Goal: Check status: Check status

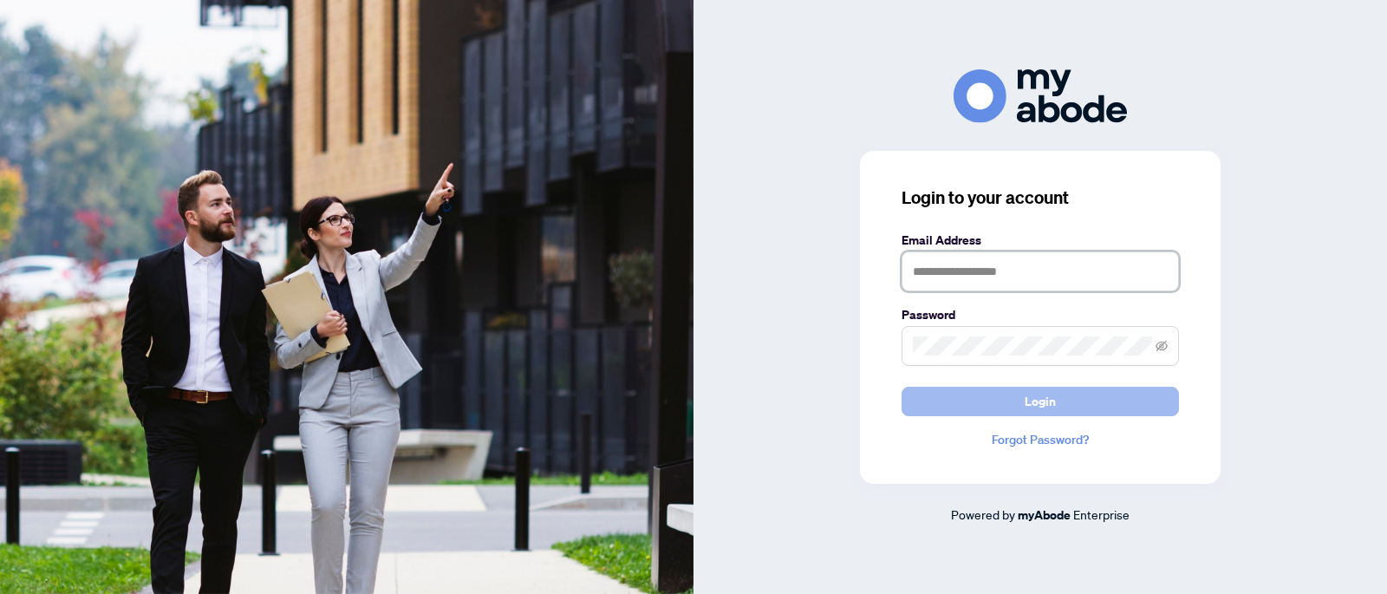
type input "**********"
click at [1091, 398] on button "Login" at bounding box center [1040, 401] width 277 height 29
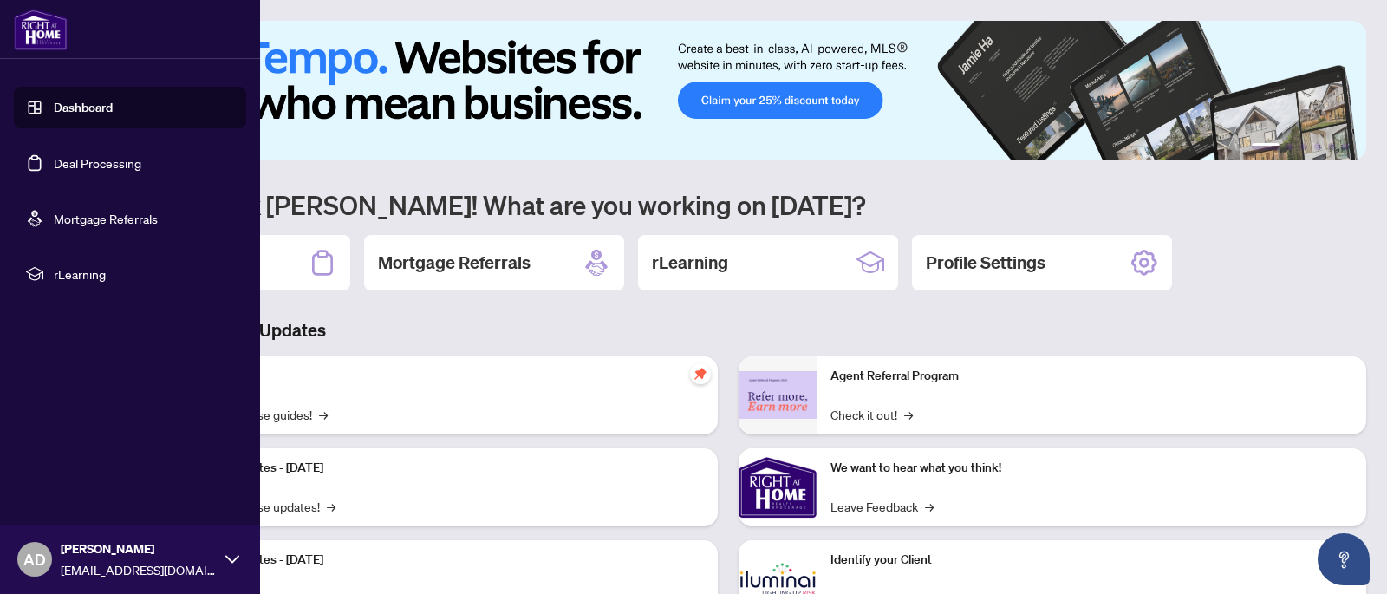
click at [75, 170] on link "Deal Processing" at bounding box center [98, 163] width 88 height 16
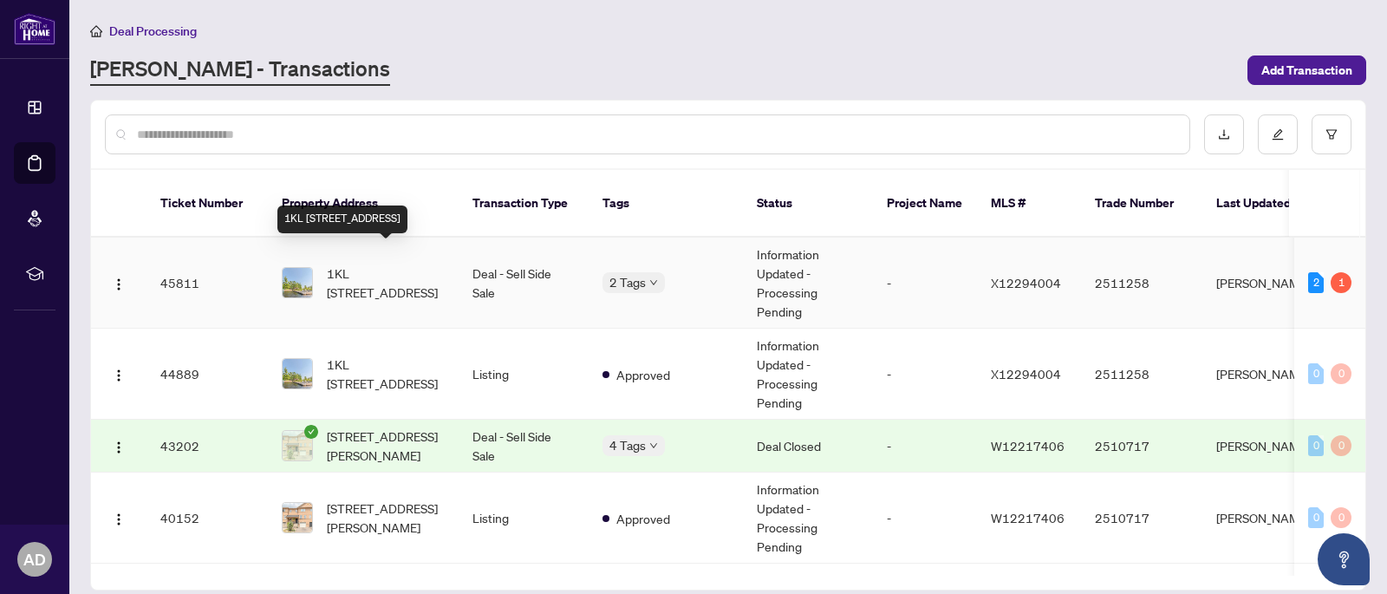
click at [425, 265] on span "1KL [STREET_ADDRESS]" at bounding box center [386, 283] width 118 height 38
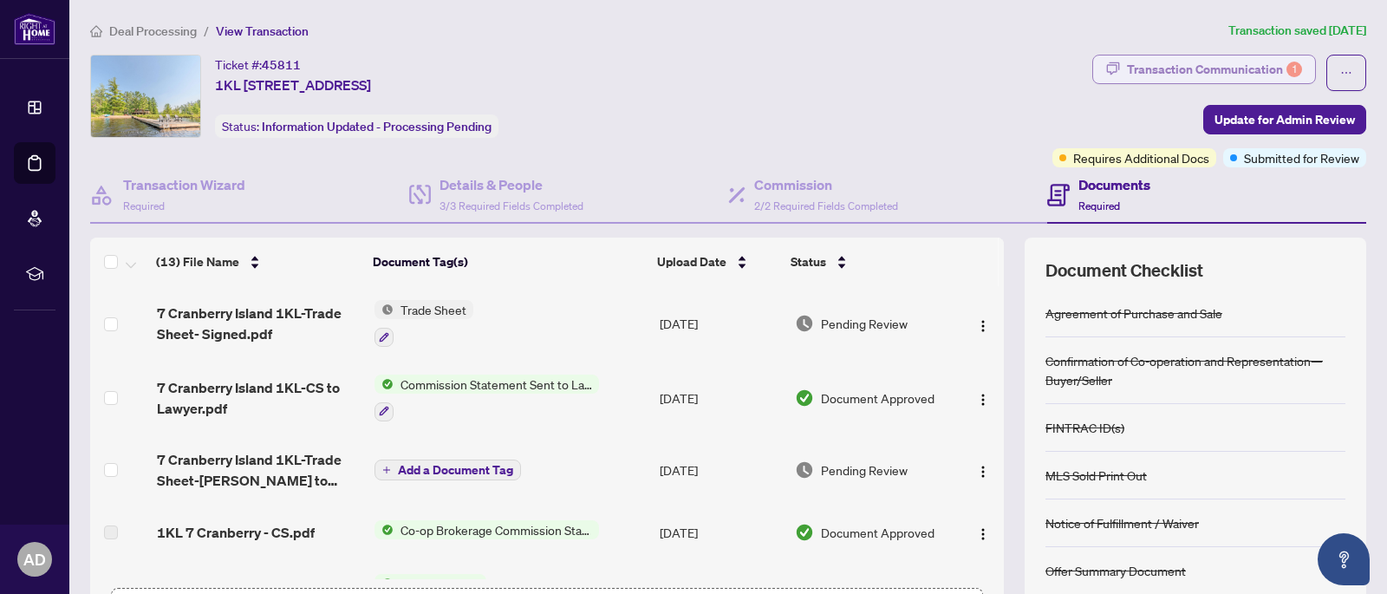
click at [1266, 69] on div "Transaction Communication 1" at bounding box center [1214, 69] width 175 height 28
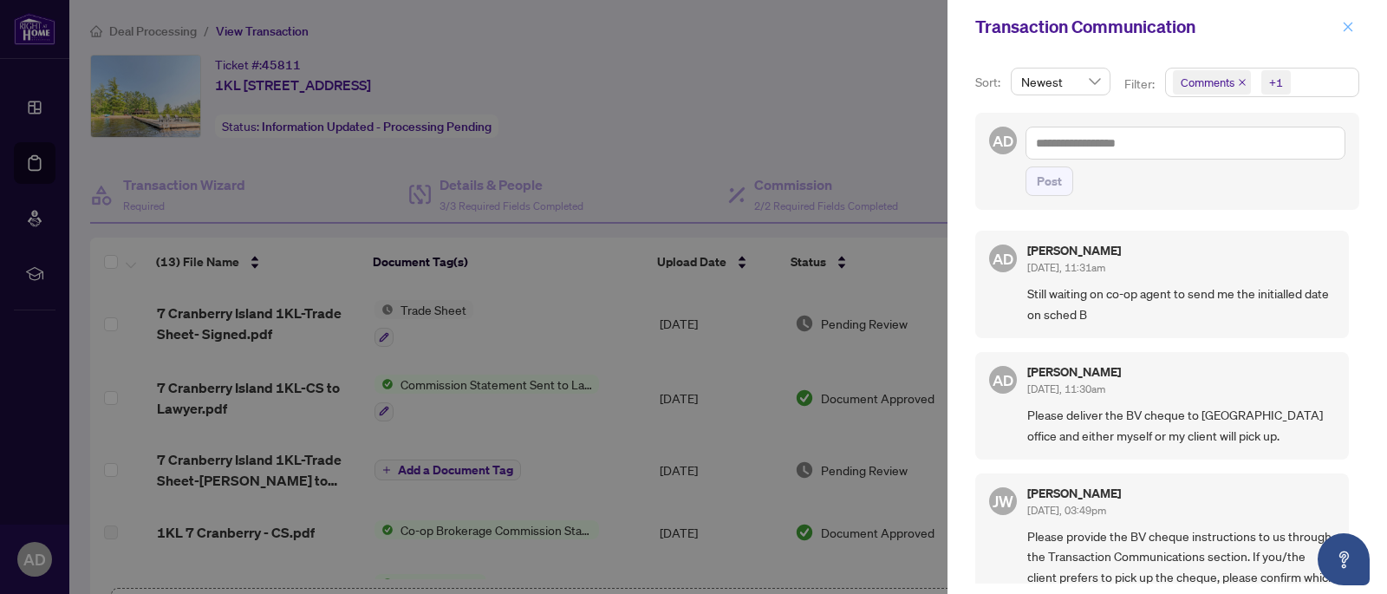
click at [1348, 25] on icon "close" at bounding box center [1348, 27] width 12 height 12
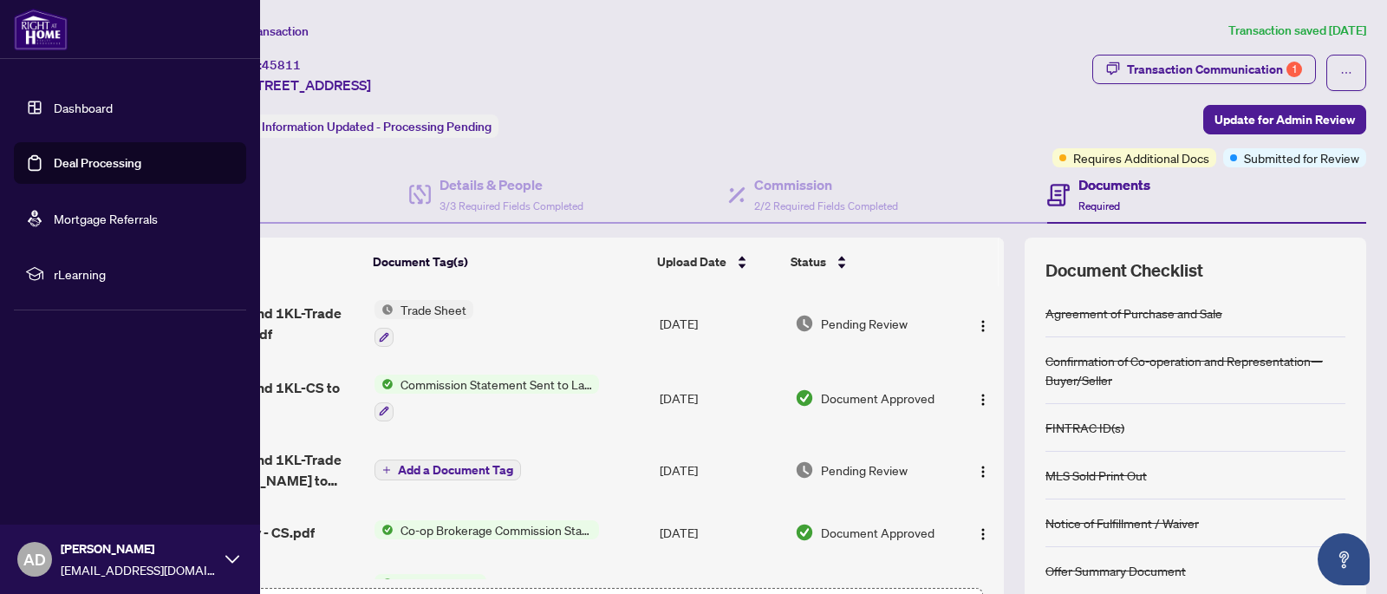
click at [108, 171] on link "Deal Processing" at bounding box center [98, 163] width 88 height 16
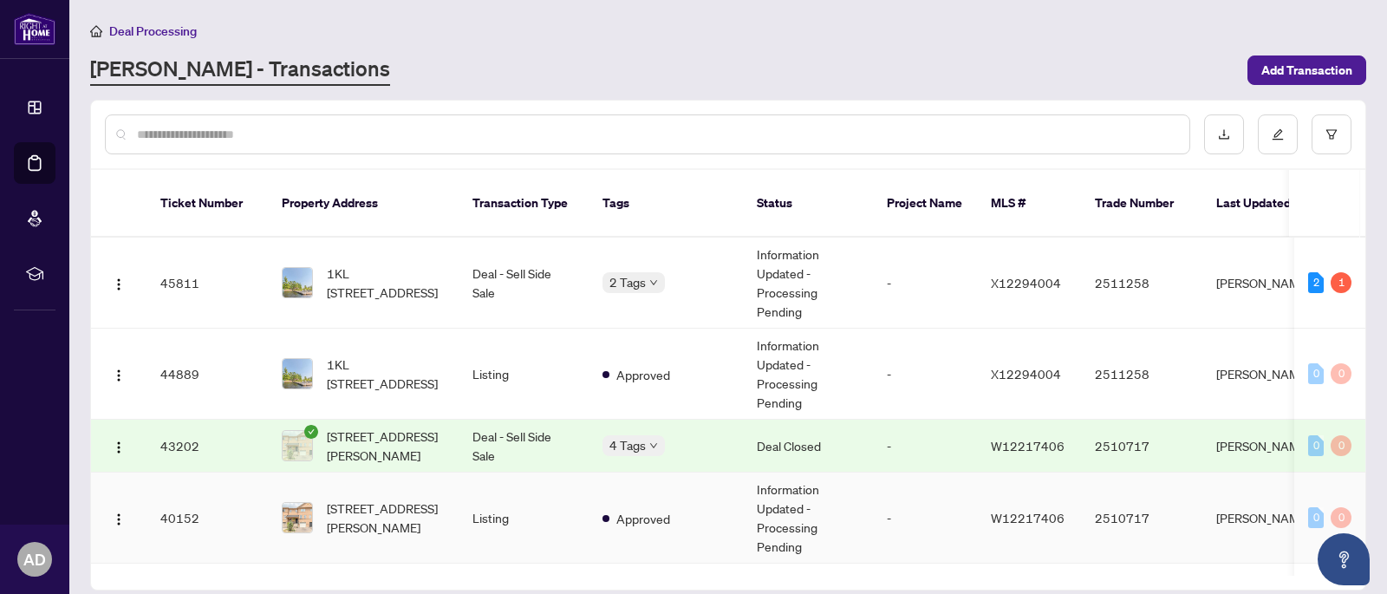
click at [804, 478] on td "Information Updated - Processing Pending" at bounding box center [808, 517] width 130 height 91
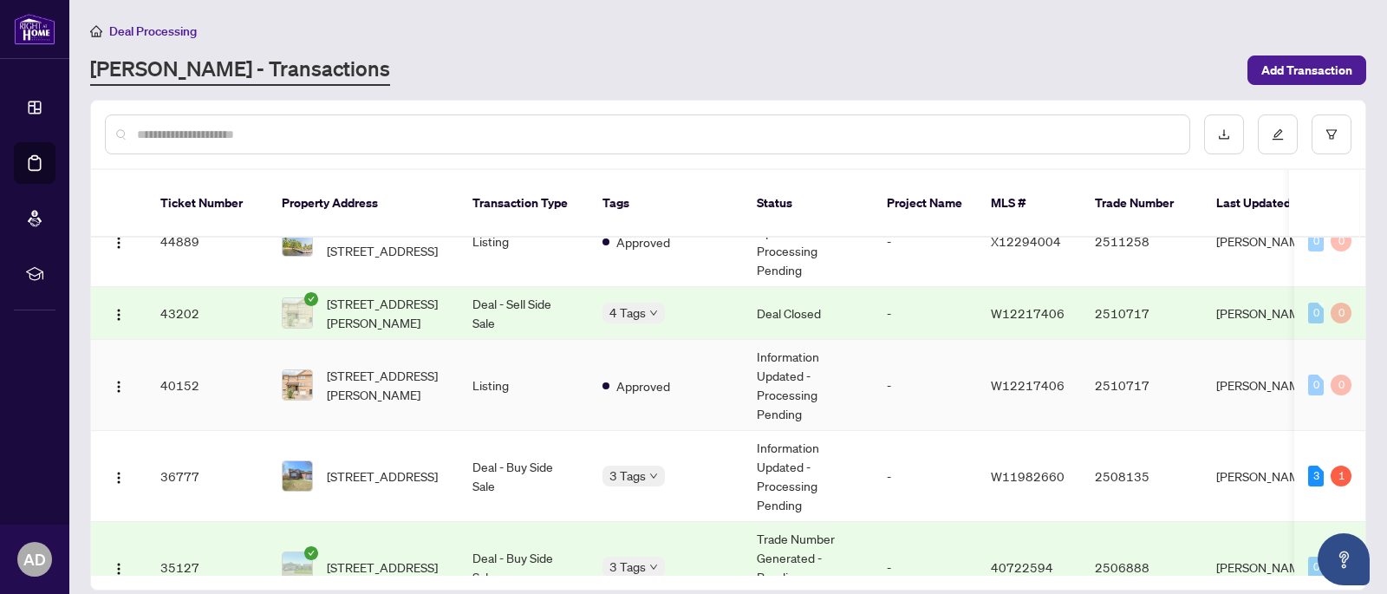
scroll to position [140, 0]
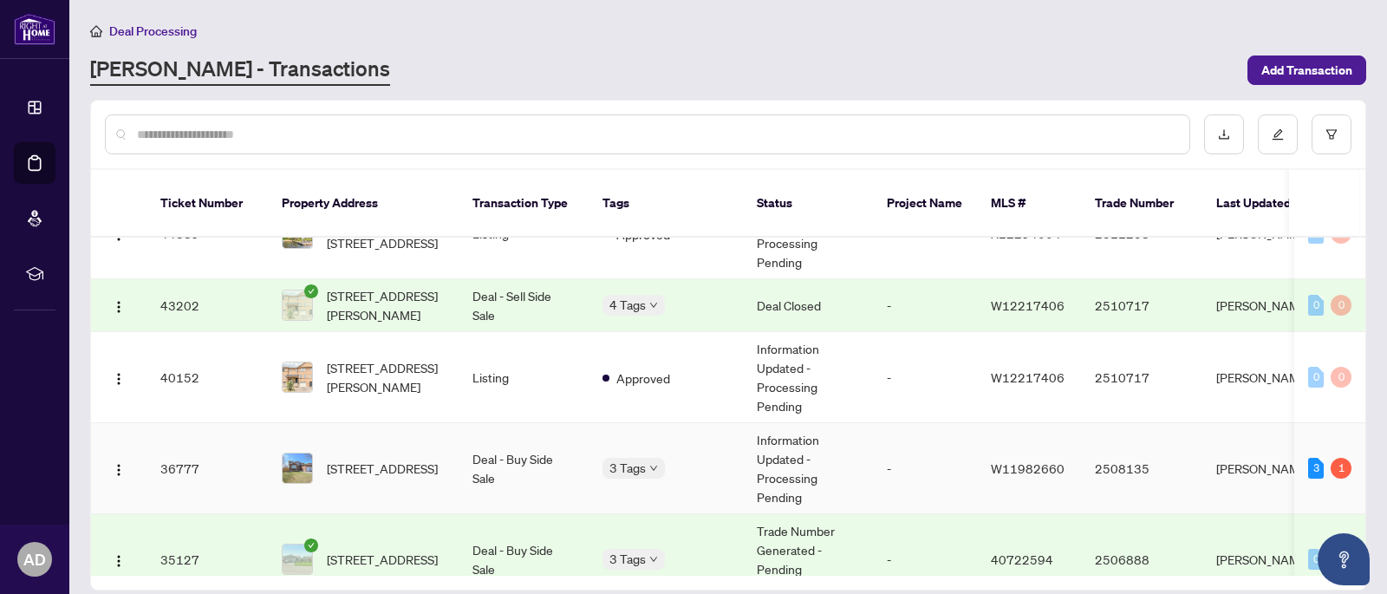
click at [806, 446] on td "Information Updated - Processing Pending" at bounding box center [808, 468] width 130 height 91
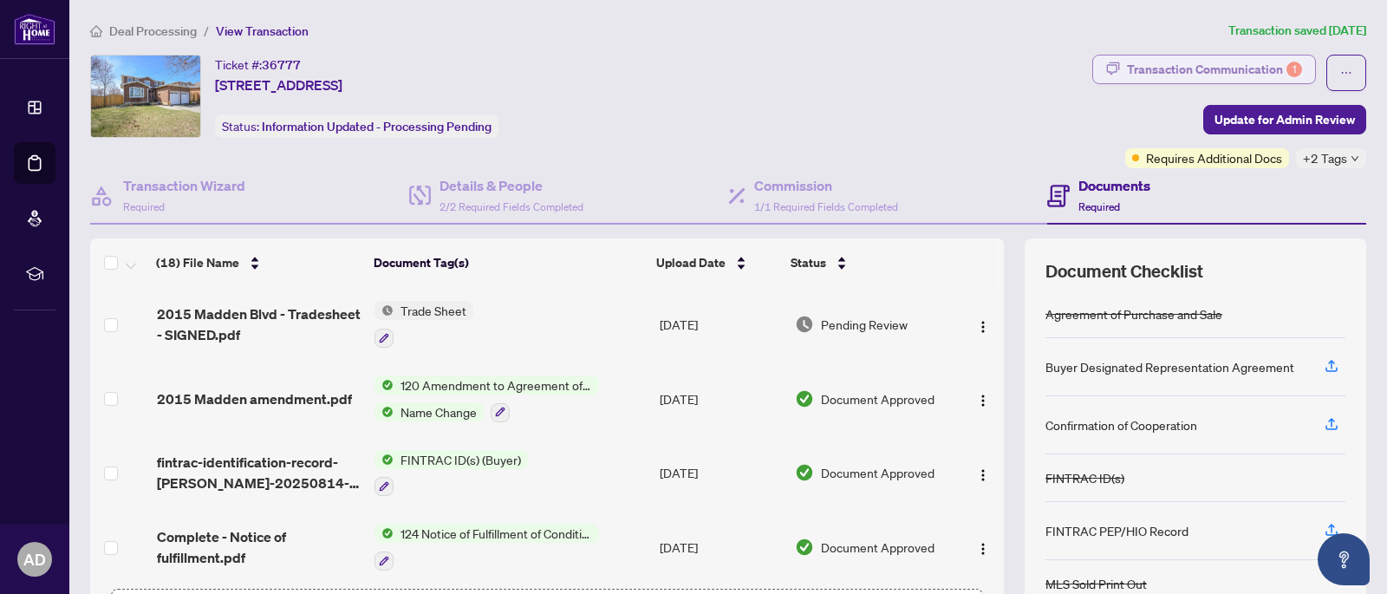
click at [1218, 65] on div "Transaction Communication 1" at bounding box center [1214, 69] width 175 height 28
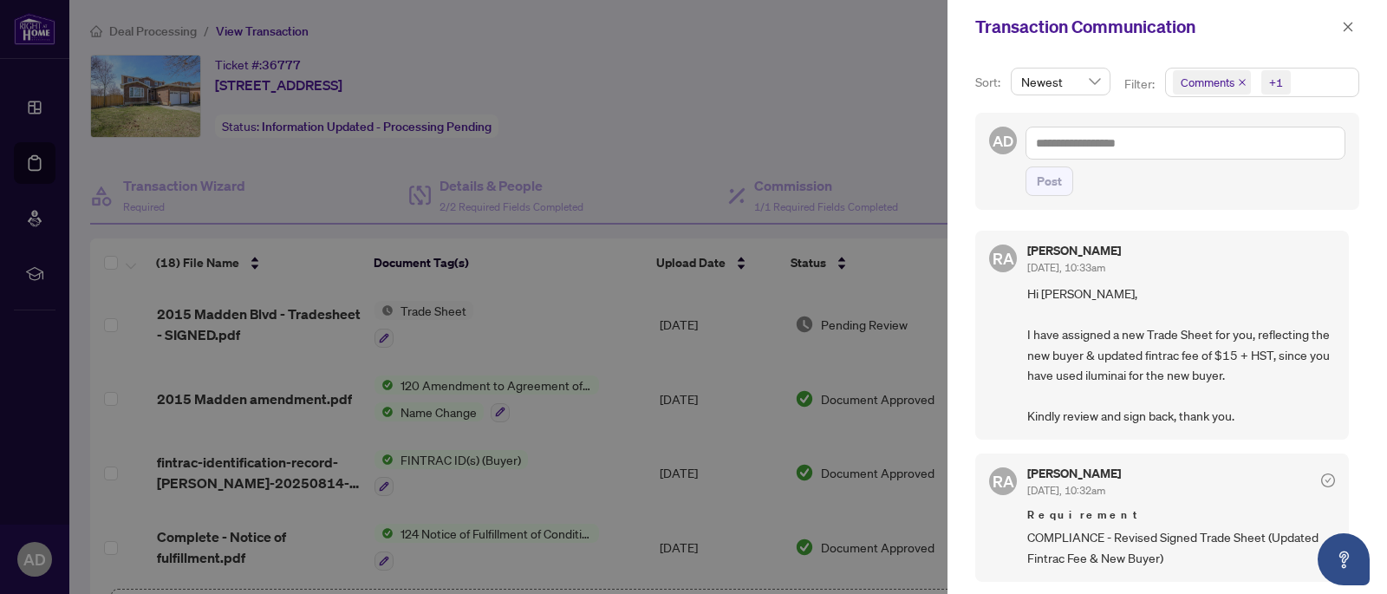
click at [648, 100] on div at bounding box center [693, 297] width 1387 height 594
click at [1347, 22] on icon "close" at bounding box center [1348, 27] width 12 height 12
